Goal: Task Accomplishment & Management: Manage account settings

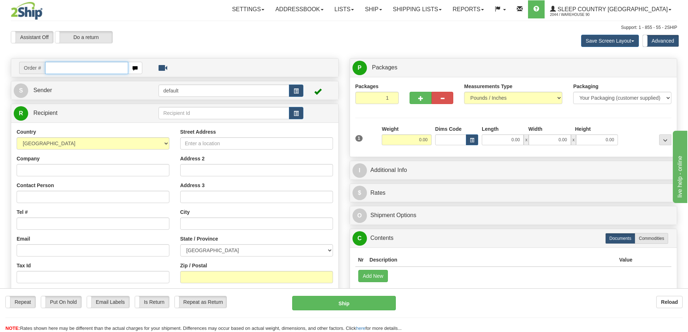
click at [65, 65] on input "text" at bounding box center [86, 68] width 83 height 12
type input "9000I141829"
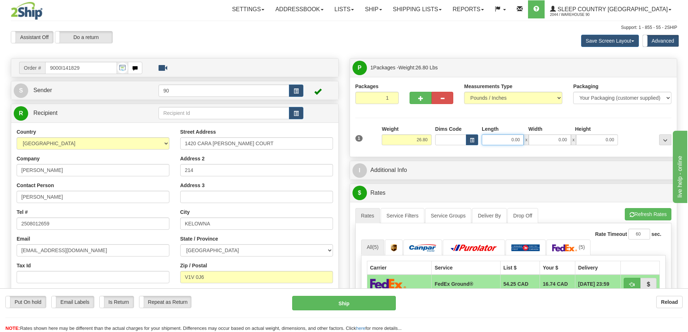
drag, startPoint x: 507, startPoint y: 142, endPoint x: 543, endPoint y: 145, distance: 35.9
click at [542, 146] on div "1 Weight 26.80 Dims Code x x" at bounding box center [514, 138] width 320 height 26
type input "24.00"
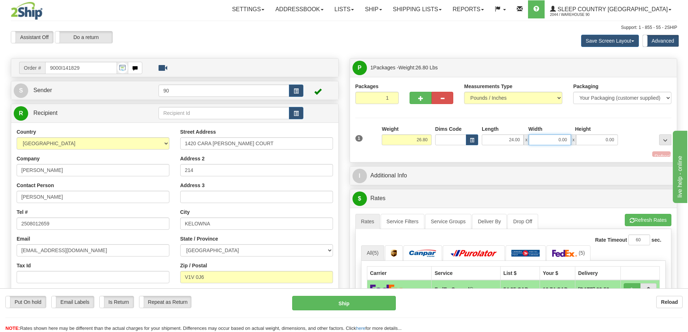
drag, startPoint x: 554, startPoint y: 141, endPoint x: 597, endPoint y: 150, distance: 43.9
click at [594, 150] on div "1 Weight 26.80 Dims Code x x" at bounding box center [514, 138] width 320 height 26
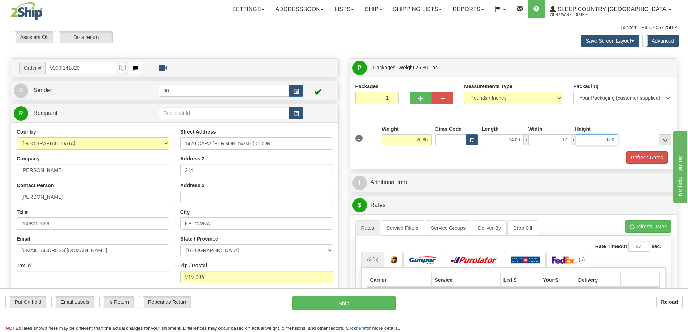
type input "17.00"
drag, startPoint x: 598, startPoint y: 141, endPoint x: 635, endPoint y: 144, distance: 37.0
click at [634, 144] on div "1 Weight 26.80 Dims Code x x" at bounding box center [514, 138] width 320 height 26
type input "8.00"
click at [648, 161] on button "Refresh Rates" at bounding box center [647, 157] width 42 height 12
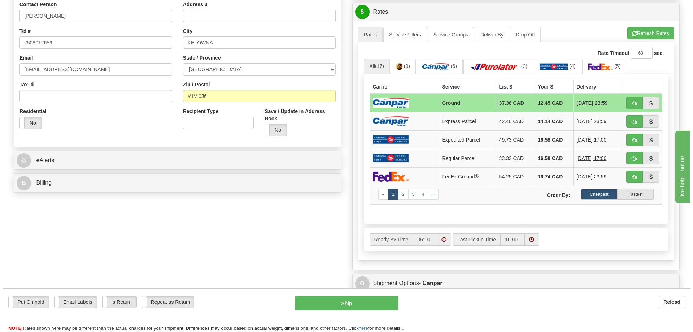
scroll to position [289, 0]
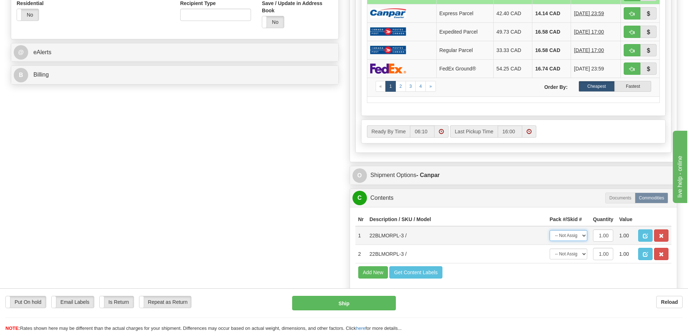
click at [580, 237] on select "-- Not Assigned -- Package 1" at bounding box center [569, 235] width 38 height 11
select select "0"
click at [550, 230] on select "-- Not Assigned -- Package 1" at bounding box center [569, 235] width 38 height 11
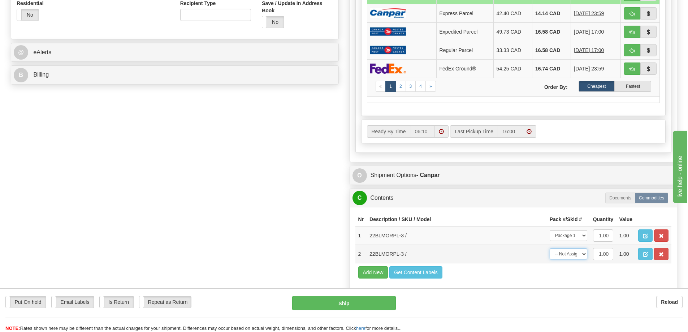
click at [576, 254] on select "-- Not Assigned -- Package 1" at bounding box center [569, 253] width 38 height 11
select select "0"
click at [550, 248] on select "-- Not Assigned -- Package 1" at bounding box center [569, 253] width 38 height 11
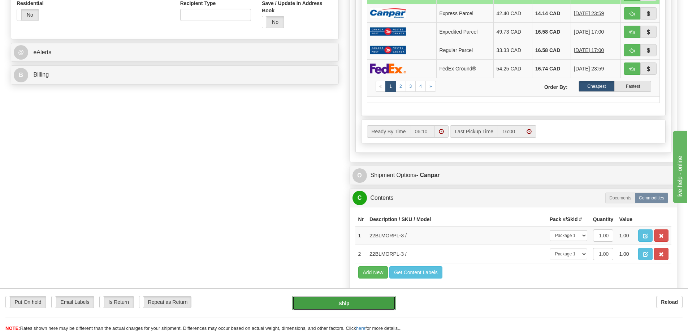
click at [357, 305] on button "Ship" at bounding box center [344, 303] width 104 height 14
type input "1"
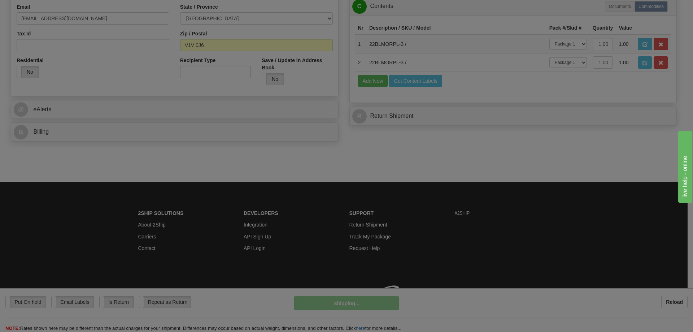
scroll to position [242, 0]
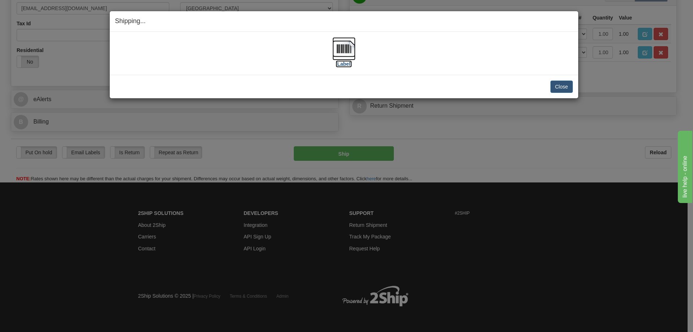
click at [342, 62] on label "[Label]" at bounding box center [344, 63] width 17 height 7
click at [563, 87] on button "Close" at bounding box center [562, 87] width 22 height 12
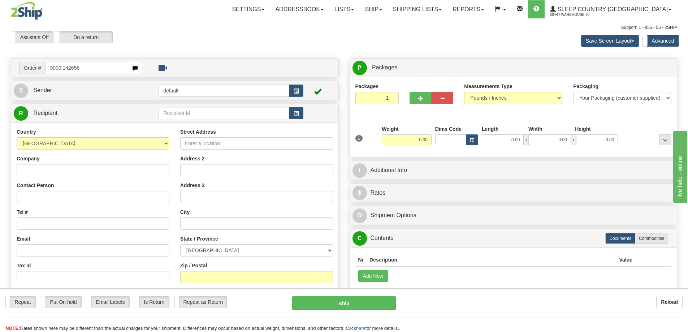
type input "9000I142658"
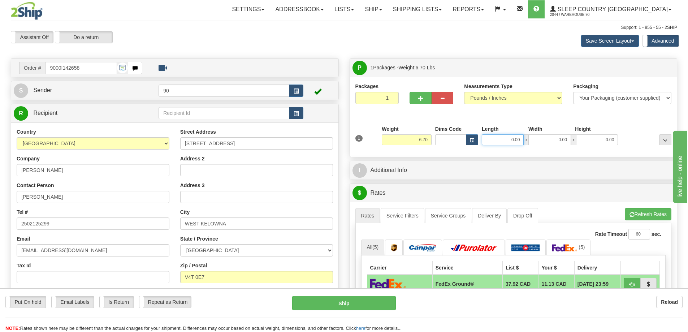
drag, startPoint x: 507, startPoint y: 142, endPoint x: 557, endPoint y: 143, distance: 50.2
click at [557, 143] on div "0.00 x 0.00 x 0.00" at bounding box center [550, 139] width 136 height 11
type input "13.00"
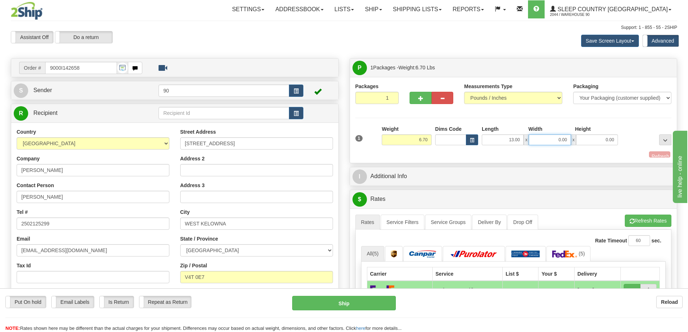
drag, startPoint x: 553, startPoint y: 137, endPoint x: 582, endPoint y: 139, distance: 29.0
click at [581, 140] on div "13.00 x 0.00 x 0.00" at bounding box center [550, 139] width 136 height 11
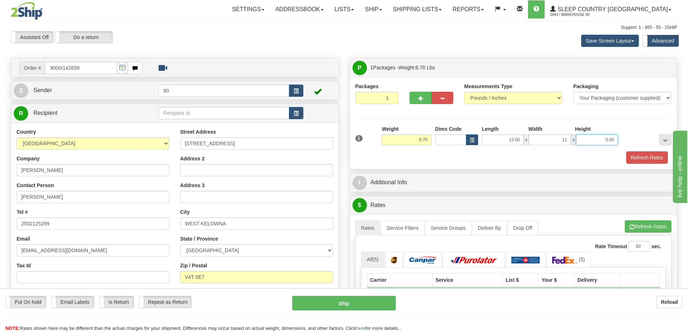
type input "11.00"
drag, startPoint x: 595, startPoint y: 141, endPoint x: 628, endPoint y: 140, distance: 33.6
click at [627, 140] on div "1 Weight 6.70 Dims Code x x" at bounding box center [514, 138] width 320 height 26
type input "6.00"
click at [649, 157] on button "Refresh Rates" at bounding box center [647, 157] width 42 height 12
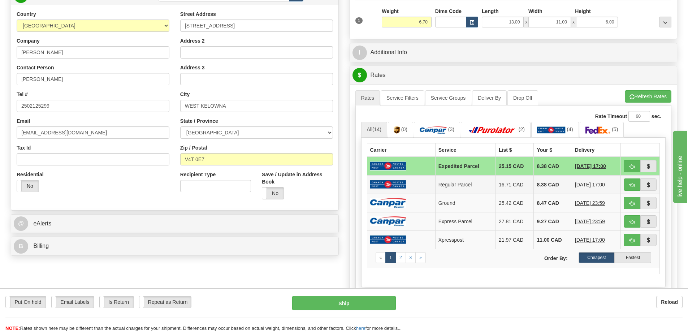
scroll to position [144, 0]
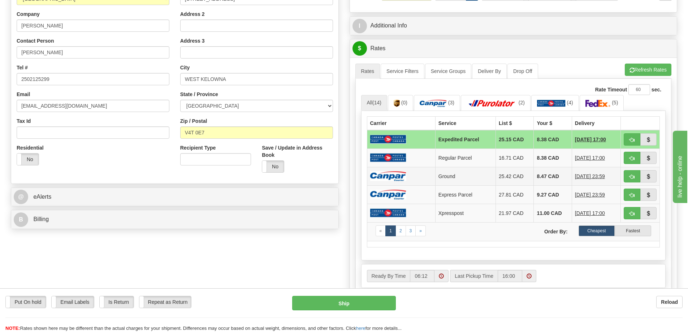
click at [549, 175] on td "8.47 CAD" at bounding box center [553, 176] width 38 height 18
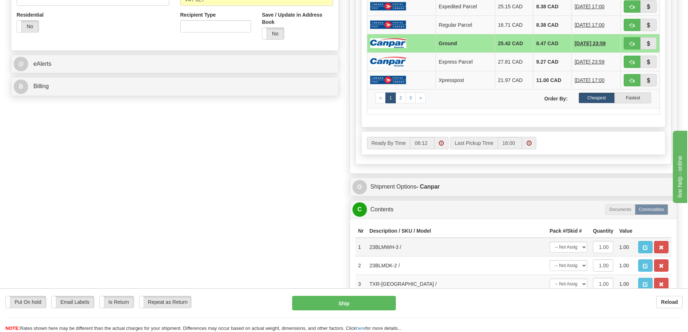
scroll to position [289, 0]
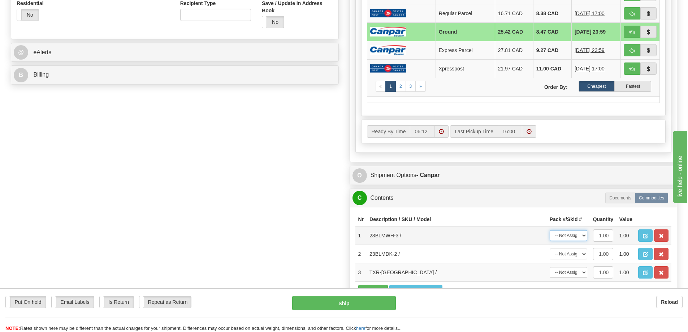
click at [562, 235] on select "-- Not Assigned -- Package 1" at bounding box center [569, 235] width 38 height 11
select select "0"
click at [550, 230] on select "-- Not Assigned -- Package 1" at bounding box center [569, 235] width 38 height 11
click at [567, 255] on select "-- Not Assigned -- Package 1" at bounding box center [569, 253] width 38 height 11
select select "0"
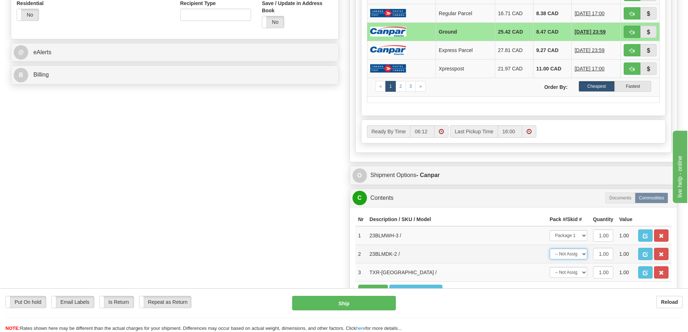
click at [550, 248] on select "-- Not Assigned -- Package 1" at bounding box center [569, 253] width 38 height 11
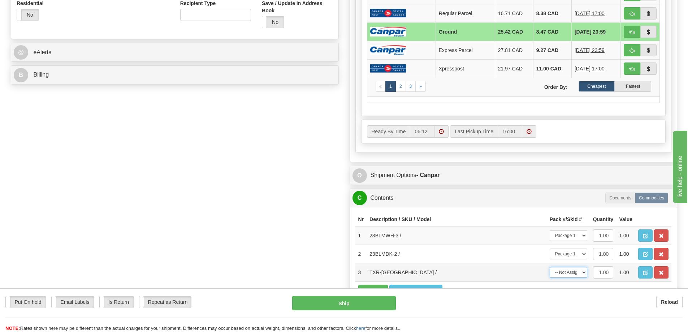
click at [566, 272] on select "-- Not Assigned -- Package 1" at bounding box center [569, 272] width 38 height 11
select select "0"
click at [550, 267] on select "-- Not Assigned -- Package 1" at bounding box center [569, 272] width 38 height 11
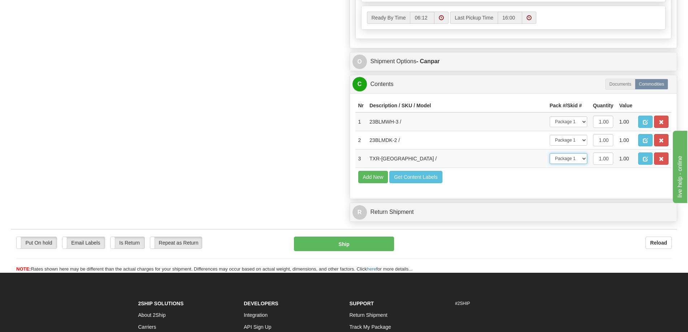
scroll to position [470, 0]
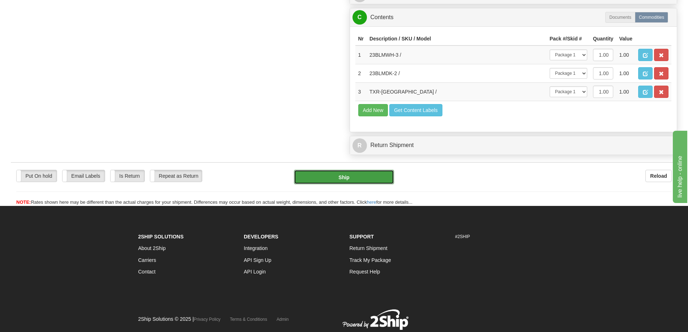
click at [383, 179] on button "Ship" at bounding box center [344, 177] width 100 height 14
type input "1"
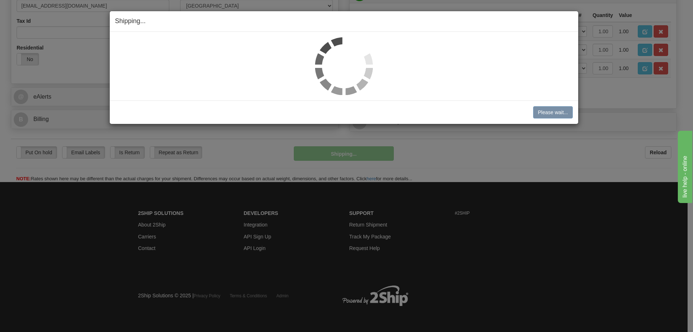
scroll to position [221, 0]
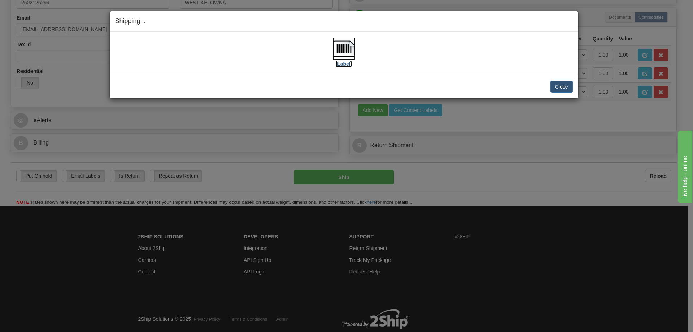
click at [349, 64] on label "[Label]" at bounding box center [344, 63] width 17 height 7
click at [567, 92] on button "Close" at bounding box center [562, 87] width 22 height 12
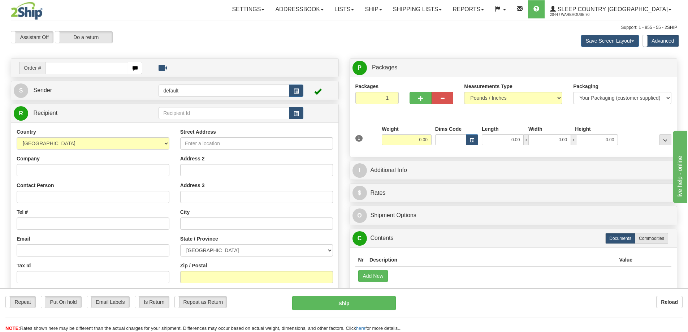
click at [95, 70] on input "text" at bounding box center [86, 68] width 83 height 12
type input "9000I143859"
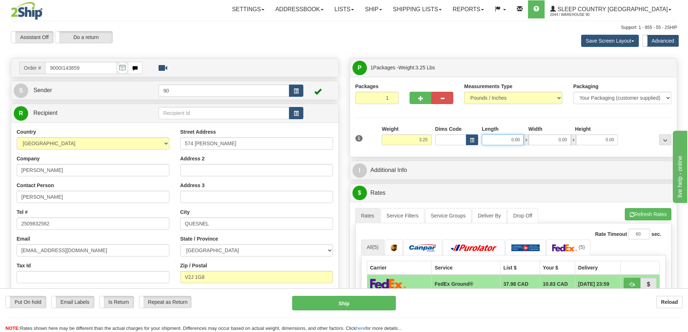
drag, startPoint x: 502, startPoint y: 138, endPoint x: 538, endPoint y: 145, distance: 36.3
click at [537, 145] on div "0.00 x 0.00 x 0.00" at bounding box center [550, 139] width 136 height 11
type input "26.00"
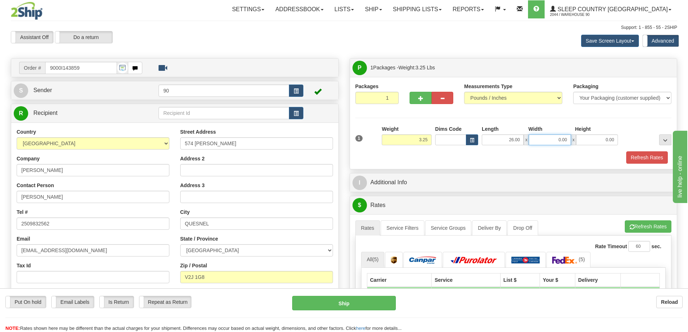
drag, startPoint x: 553, startPoint y: 136, endPoint x: 591, endPoint y: 140, distance: 37.8
click at [591, 140] on div "26.00 x 0.00 x 0.00" at bounding box center [550, 139] width 136 height 11
type input "17.00"
drag, startPoint x: 600, startPoint y: 137, endPoint x: 627, endPoint y: 137, distance: 27.1
click at [626, 138] on div "1 Weight 3.25 Dims Code x x" at bounding box center [514, 138] width 320 height 26
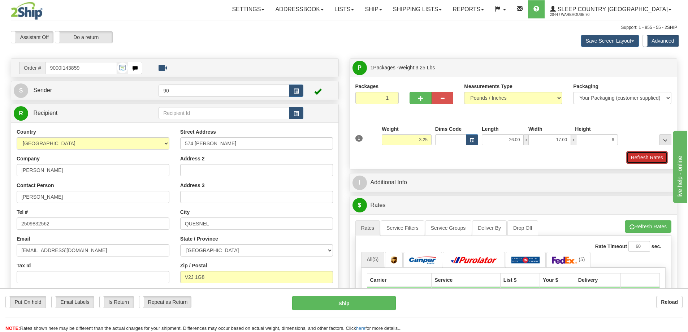
type input "6.00"
click at [653, 157] on button "Refresh Rates" at bounding box center [647, 157] width 42 height 12
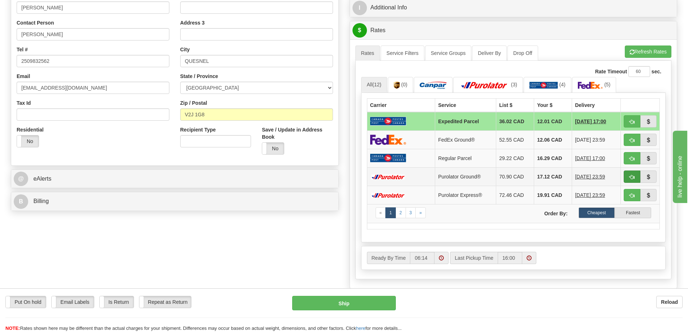
scroll to position [181, 0]
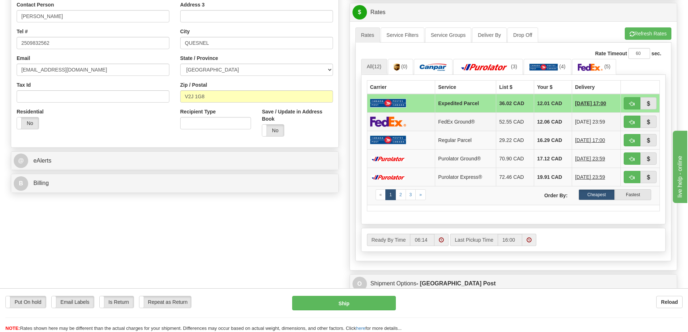
drag, startPoint x: 538, startPoint y: 118, endPoint x: 607, endPoint y: 143, distance: 73.2
click at [539, 118] on td "12.06 CAD" at bounding box center [553, 121] width 38 height 18
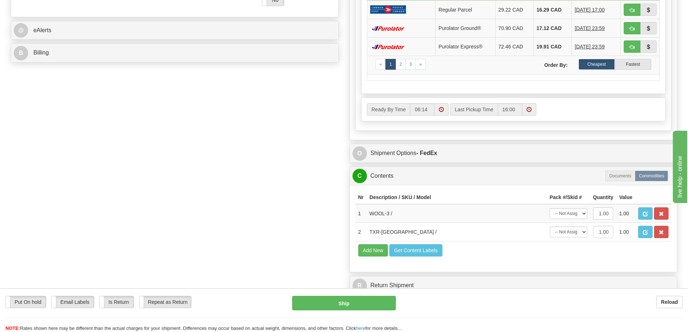
scroll to position [325, 0]
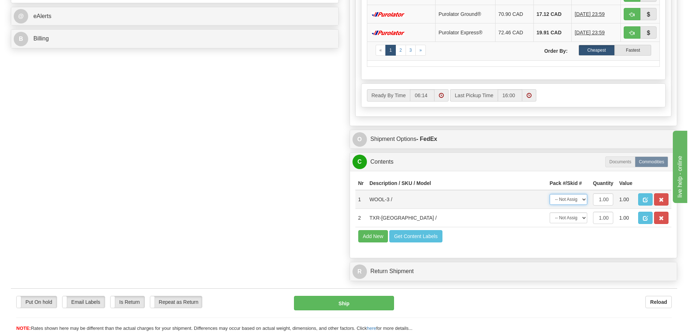
click at [565, 199] on select "-- Not Assigned -- Package 1" at bounding box center [569, 199] width 38 height 11
select select "0"
click at [550, 194] on select "-- Not Assigned -- Package 1" at bounding box center [569, 199] width 38 height 11
click at [565, 218] on select "-- Not Assigned -- Package 1" at bounding box center [569, 217] width 38 height 11
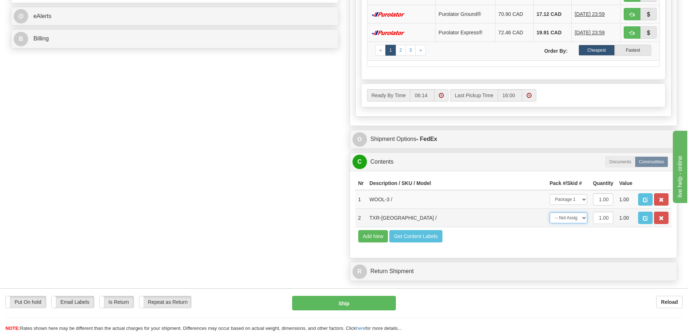
select select "0"
click at [550, 212] on select "-- Not Assigned -- Package 1" at bounding box center [569, 217] width 38 height 11
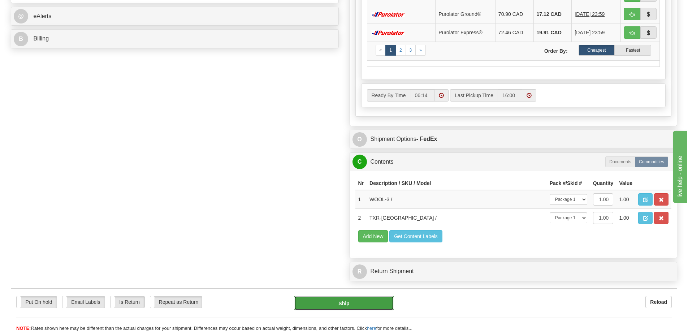
click at [356, 303] on button "Ship" at bounding box center [344, 303] width 100 height 14
type input "92"
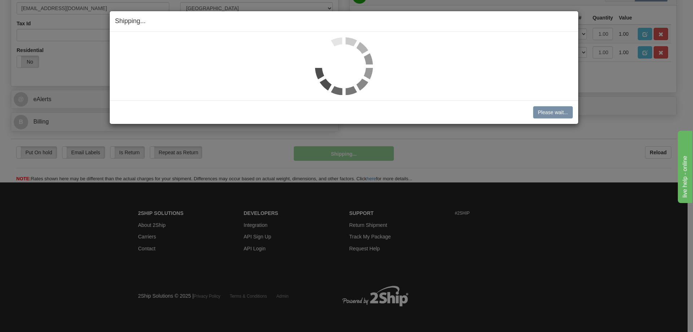
scroll to position [242, 0]
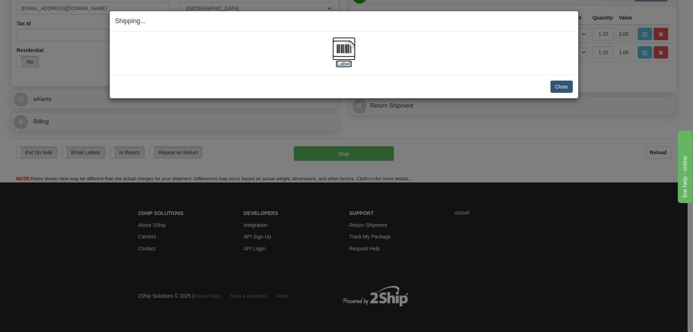
click at [341, 64] on label "[Label]" at bounding box center [344, 63] width 17 height 7
click at [563, 87] on button "Close" at bounding box center [562, 87] width 22 height 12
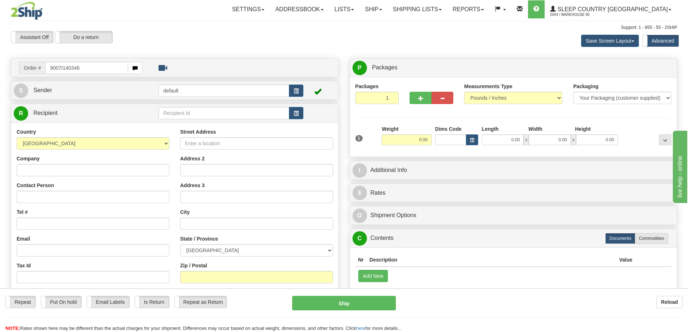
type input "9007I140346"
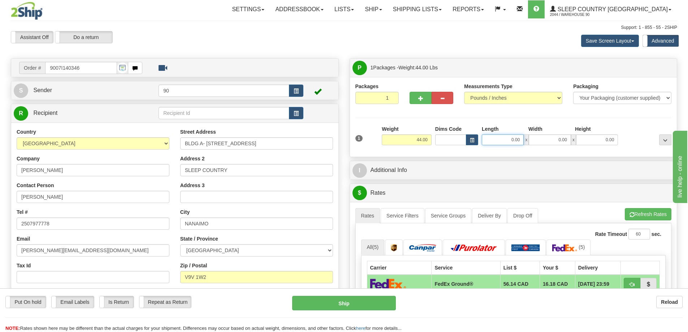
drag, startPoint x: 507, startPoint y: 139, endPoint x: 533, endPoint y: 137, distance: 25.7
click at [530, 138] on div "0.00 x 0.00 x 0.00" at bounding box center [550, 139] width 136 height 11
type input "77.00"
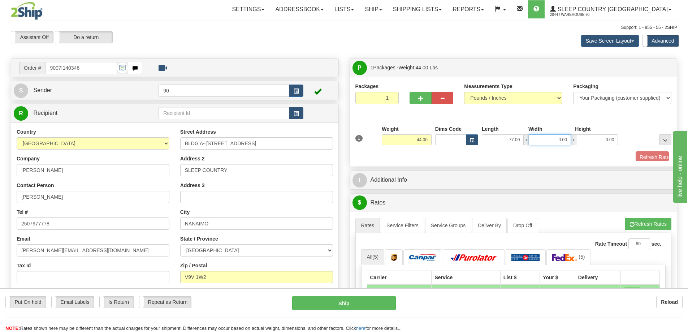
drag, startPoint x: 551, startPoint y: 137, endPoint x: 581, endPoint y: 141, distance: 30.3
click at [581, 141] on div "77.00 x 0.00 x 0.00" at bounding box center [550, 139] width 136 height 11
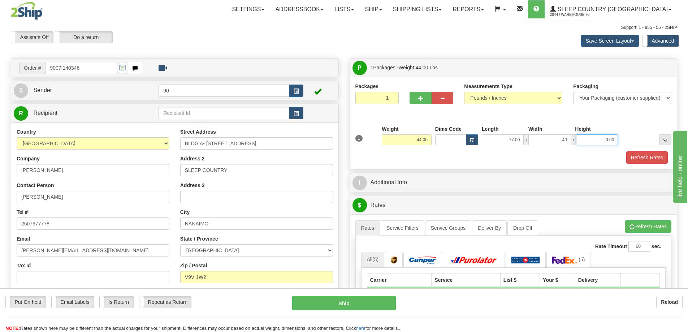
type input "40.00"
drag, startPoint x: 601, startPoint y: 142, endPoint x: 626, endPoint y: 138, distance: 25.1
click at [625, 139] on div "1 Weight 44.00 Dims Code x x" at bounding box center [514, 138] width 320 height 26
type input "3.00"
click at [644, 156] on button "Refresh Rates" at bounding box center [647, 157] width 42 height 12
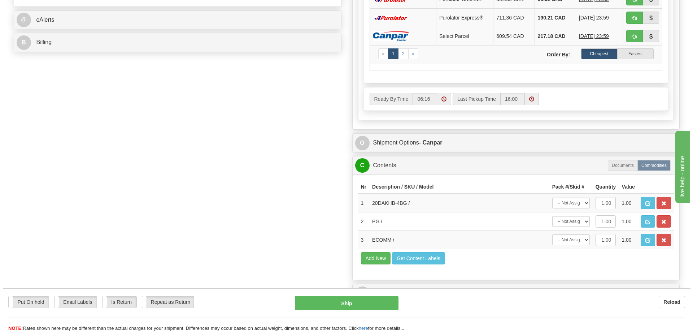
scroll to position [325, 0]
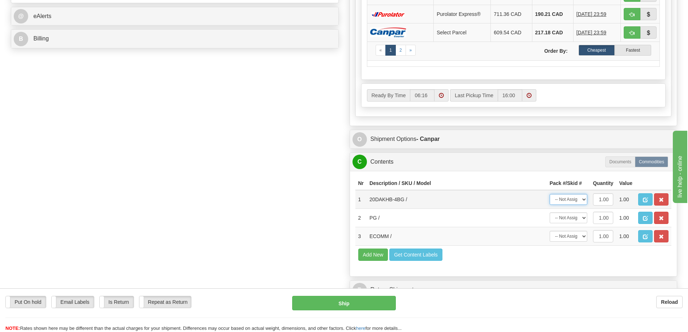
click at [568, 198] on select "-- Not Assigned -- Package 1" at bounding box center [569, 199] width 38 height 11
select select "0"
click at [550, 194] on select "-- Not Assigned -- Package 1" at bounding box center [569, 199] width 38 height 11
click at [561, 220] on select "-- Not Assigned -- Package 1" at bounding box center [569, 217] width 38 height 11
select select "0"
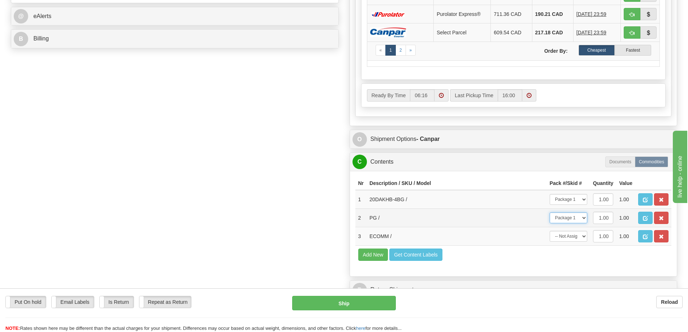
click at [550, 212] on select "-- Not Assigned -- Package 1" at bounding box center [569, 217] width 38 height 11
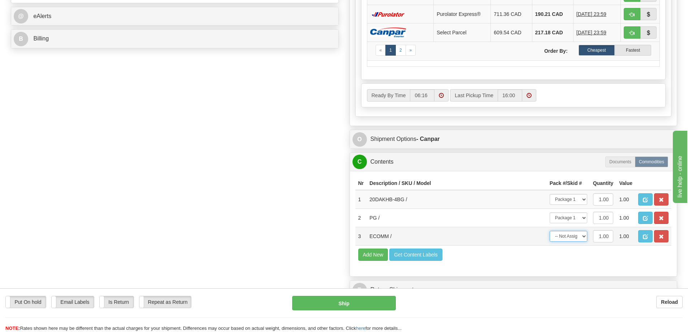
click at [557, 238] on select "-- Not Assigned -- Package 1" at bounding box center [569, 236] width 38 height 11
select select "0"
click at [550, 231] on select "-- Not Assigned -- Package 1" at bounding box center [569, 236] width 38 height 11
click at [345, 306] on button "Ship" at bounding box center [344, 303] width 104 height 14
type input "1"
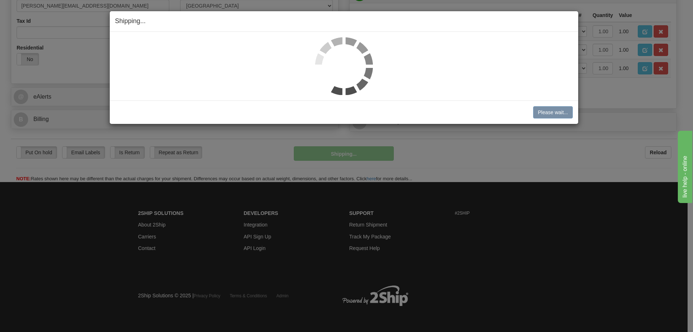
scroll to position [245, 0]
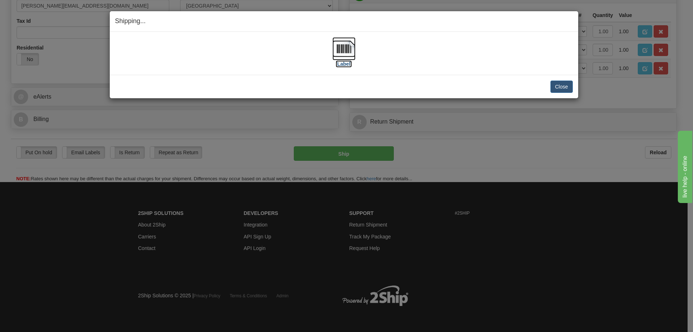
click at [339, 64] on label "[Label]" at bounding box center [344, 63] width 17 height 7
click at [556, 89] on button "Close" at bounding box center [562, 87] width 22 height 12
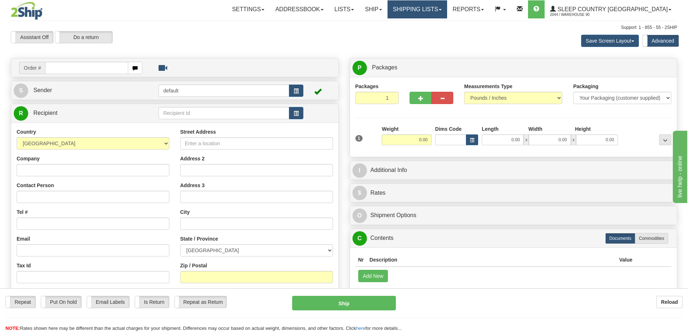
click at [447, 5] on link "Shipping lists" at bounding box center [418, 9] width 60 height 18
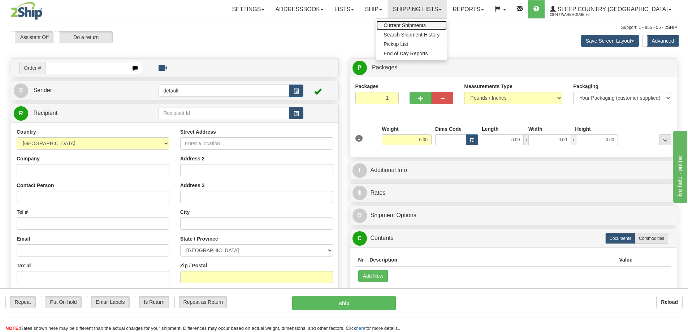
click at [426, 26] on span "Current Shipments" at bounding box center [405, 25] width 42 height 6
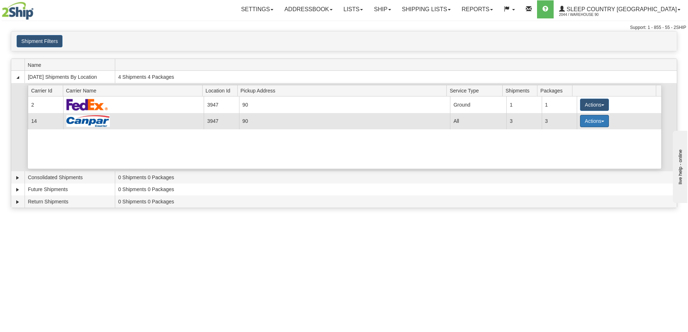
click at [593, 123] on button "Actions" at bounding box center [594, 121] width 29 height 12
click at [580, 143] on link "Close" at bounding box center [580, 143] width 58 height 9
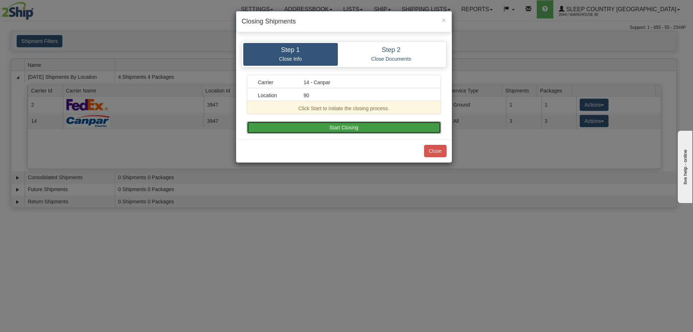
click at [360, 130] on button "Start Closing" at bounding box center [344, 127] width 194 height 12
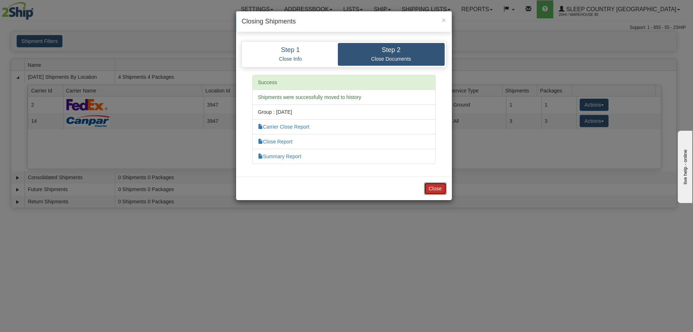
click at [436, 193] on button "Close" at bounding box center [435, 188] width 22 height 12
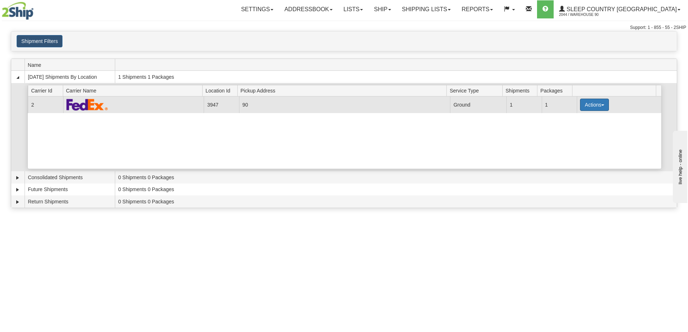
click at [595, 105] on button "Actions" at bounding box center [594, 105] width 29 height 12
click at [579, 127] on link "Close" at bounding box center [580, 127] width 58 height 9
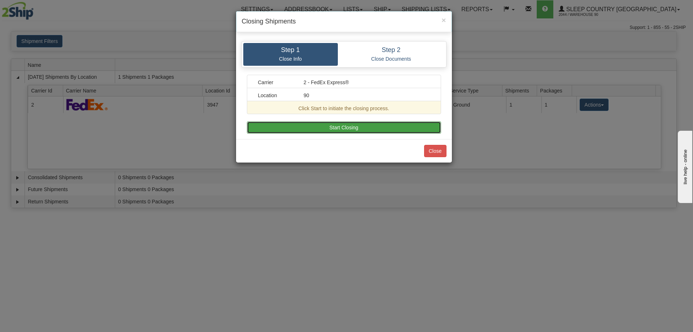
click at [403, 125] on button "Start Closing" at bounding box center [344, 127] width 194 height 12
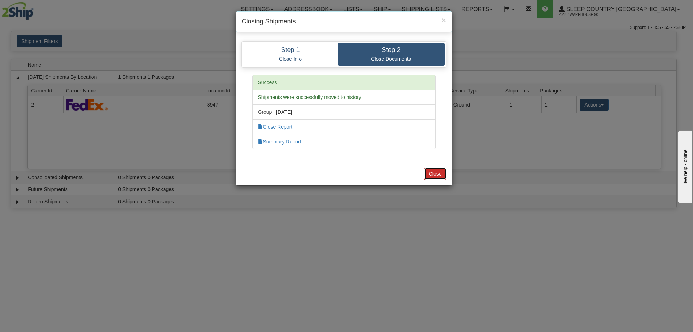
click at [439, 173] on button "Close" at bounding box center [435, 174] width 22 height 12
